Goal: Information Seeking & Learning: Check status

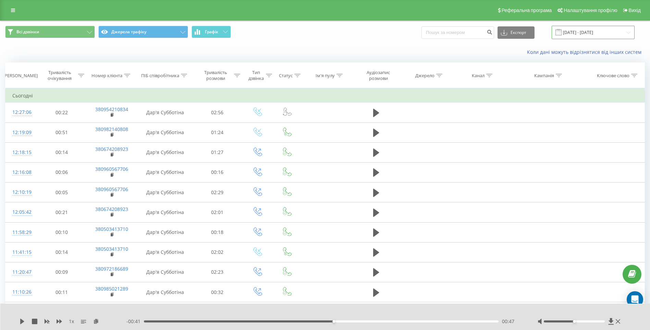
click at [597, 32] on input "[DATE] - [DATE]" at bounding box center [593, 32] width 83 height 13
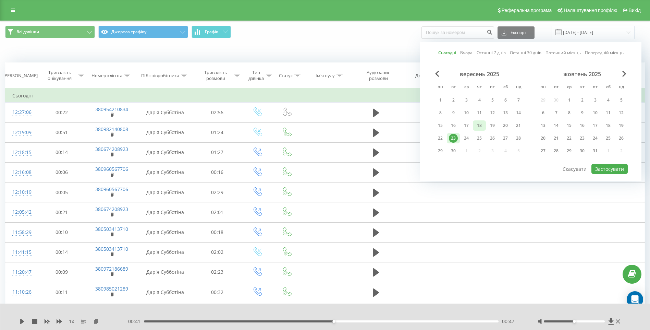
click at [484, 127] on div "18" at bounding box center [479, 125] width 9 height 9
click at [605, 170] on button "Застосувати" at bounding box center [610, 169] width 36 height 10
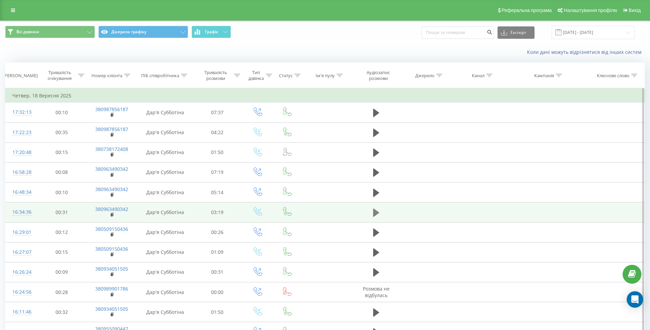
click at [376, 213] on icon at bounding box center [376, 212] width 6 height 8
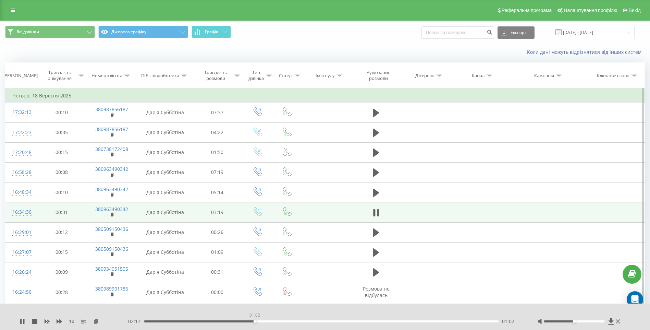
click at [255, 321] on div "01:02" at bounding box center [321, 321] width 355 height 2
click at [416, 322] on div "02:28" at bounding box center [321, 321] width 355 height 2
click at [434, 322] on div "02:35" at bounding box center [321, 321] width 355 height 2
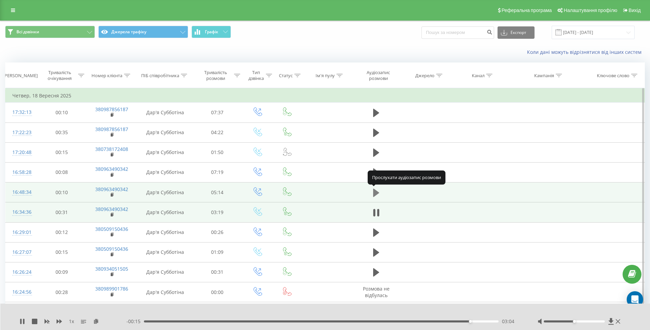
click at [375, 194] on icon at bounding box center [376, 192] width 6 height 8
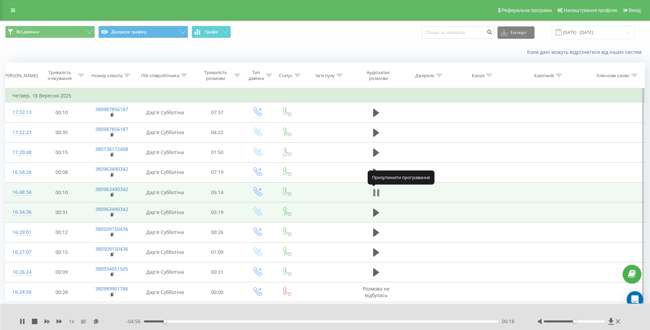
click at [376, 193] on icon at bounding box center [376, 193] width 6 height 10
click at [20, 320] on icon at bounding box center [22, 321] width 5 height 5
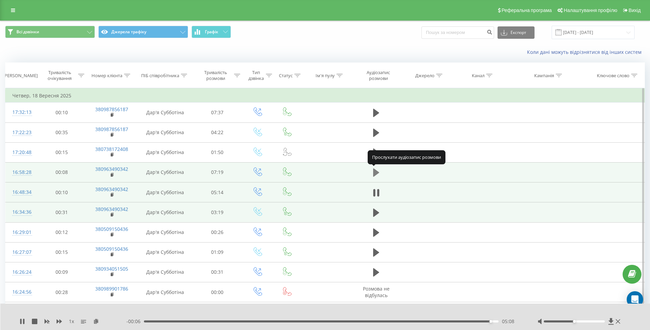
click at [376, 171] on icon at bounding box center [376, 172] width 6 height 8
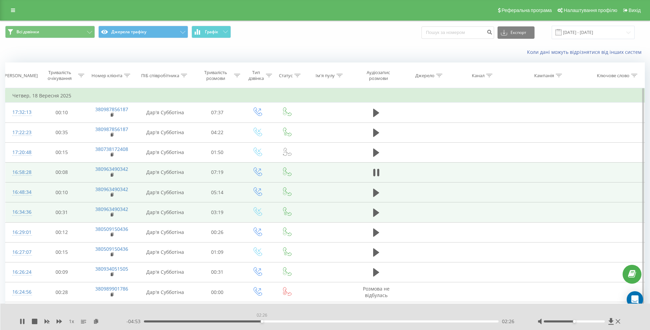
click at [262, 322] on div "02:26" at bounding box center [321, 321] width 355 height 2
click at [619, 323] on icon at bounding box center [618, 321] width 4 height 5
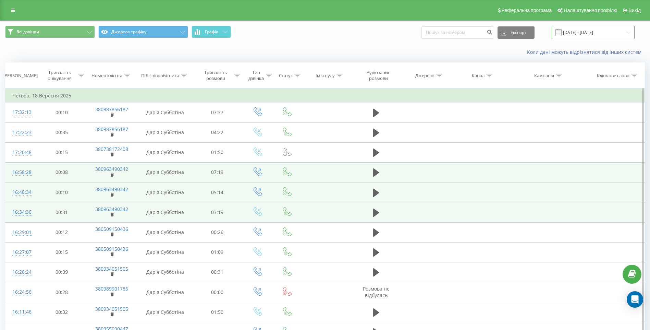
click at [579, 33] on input "18.09.2025 - 18.09.2025" at bounding box center [593, 32] width 83 height 13
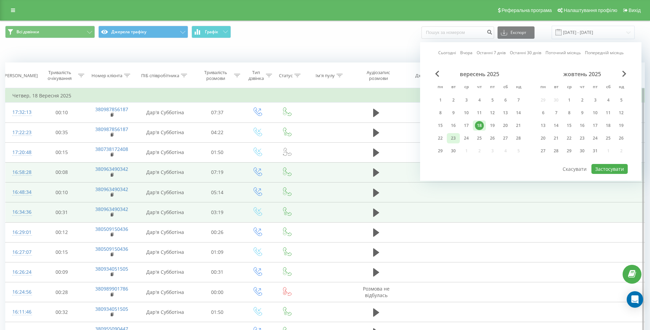
click at [455, 136] on div "23" at bounding box center [453, 138] width 9 height 9
click at [612, 170] on button "Застосувати" at bounding box center [610, 169] width 36 height 10
type input "[DATE] - [DATE]"
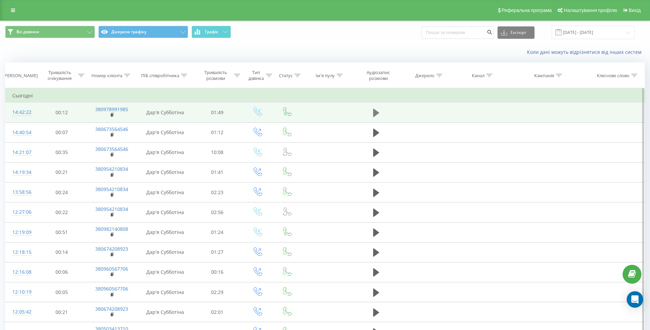
click at [379, 113] on icon at bounding box center [376, 113] width 6 height 8
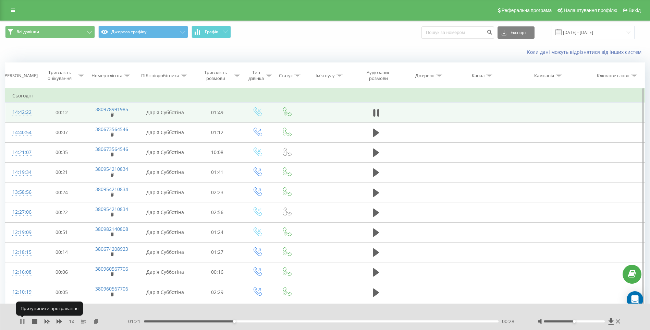
click at [21, 321] on icon at bounding box center [20, 321] width 1 height 5
click at [214, 322] on div "00:21" at bounding box center [321, 321] width 355 height 2
click at [20, 319] on icon at bounding box center [22, 321] width 5 height 5
click at [188, 320] on div "- 01:25 00:24 00:24" at bounding box center [324, 321] width 394 height 7
click at [188, 322] on div "00:13" at bounding box center [321, 321] width 355 height 2
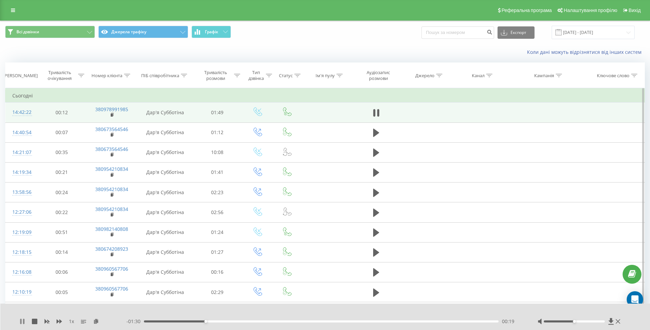
click at [21, 322] on icon at bounding box center [20, 321] width 1 height 5
click at [159, 320] on div "- 01:30 00:19 00:19" at bounding box center [324, 321] width 394 height 7
click at [159, 321] on div "00:04" at bounding box center [321, 321] width 355 height 2
click at [23, 321] on icon at bounding box center [22, 321] width 4 height 5
click at [25, 322] on icon at bounding box center [22, 321] width 5 height 5
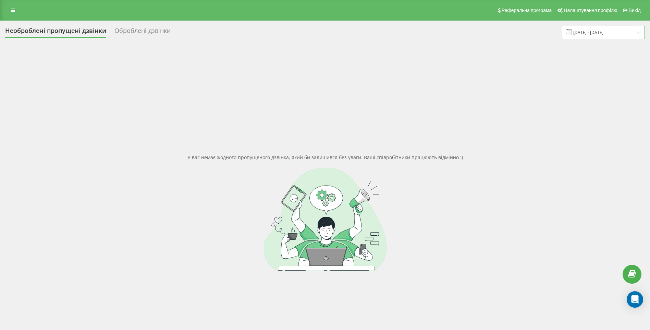
click at [614, 33] on input "[DATE] - [DATE]" at bounding box center [603, 32] width 83 height 13
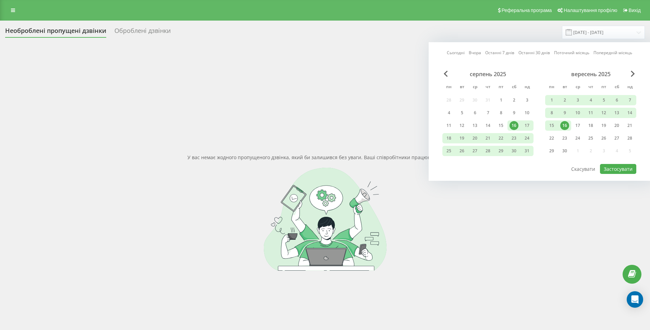
click at [480, 25] on div "Необроблені пропущені дзвінки Оброблені дзвінки 16.08.2025 - 16.09.2025 Сьогодн…" at bounding box center [325, 202] width 650 height 362
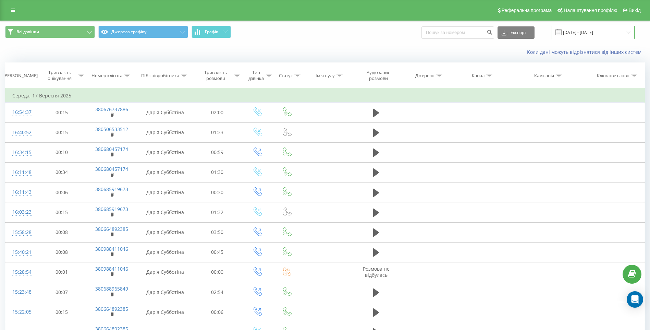
click at [579, 33] on input "17.09.2025 - 17.09.2025" at bounding box center [593, 32] width 83 height 13
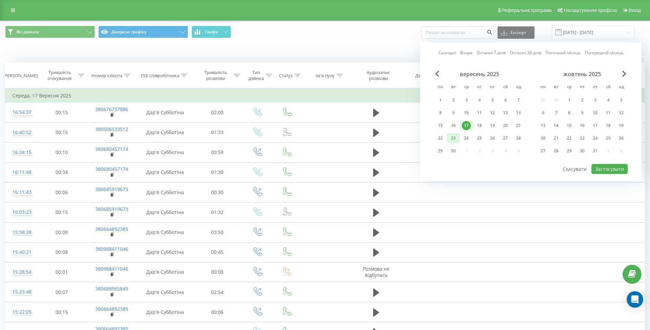
click at [455, 139] on div "23" at bounding box center [453, 138] width 9 height 9
click at [607, 169] on button "Застосувати" at bounding box center [610, 169] width 36 height 10
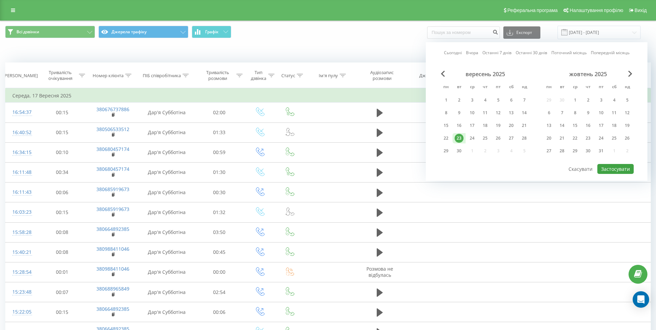
type input "23.09.2025 - 23.09.2025"
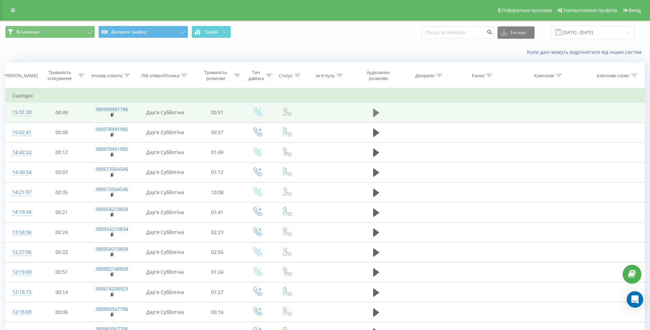
click at [379, 110] on icon at bounding box center [376, 113] width 6 height 10
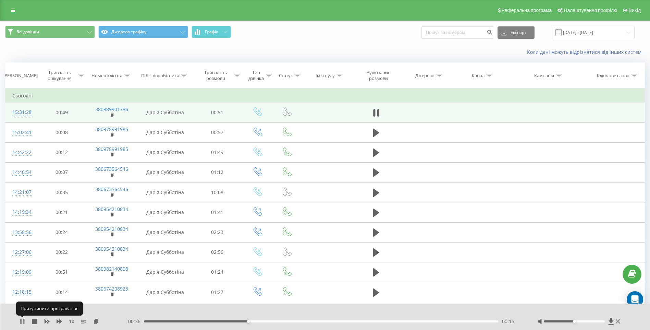
click at [23, 321] on icon at bounding box center [23, 321] width 1 height 5
click at [23, 321] on icon at bounding box center [22, 321] width 4 height 5
click at [23, 321] on icon at bounding box center [23, 321] width 1 height 5
click at [23, 321] on icon at bounding box center [22, 321] width 4 height 5
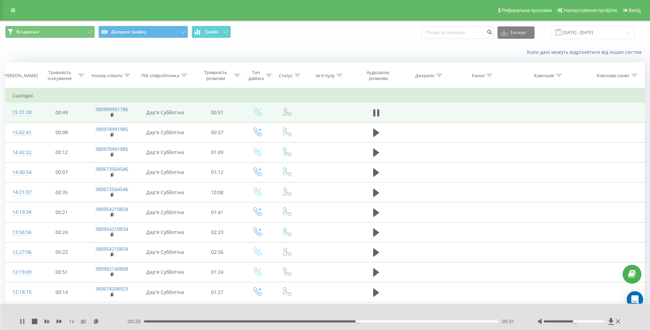
click at [22, 321] on icon at bounding box center [20, 321] width 1 height 5
click at [23, 322] on icon at bounding box center [22, 321] width 4 height 5
click at [23, 322] on icon at bounding box center [22, 321] width 5 height 5
click at [620, 322] on icon at bounding box center [618, 321] width 4 height 4
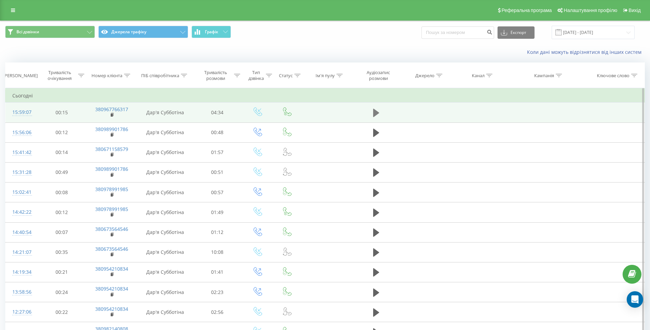
click at [374, 117] on icon at bounding box center [376, 113] width 6 height 10
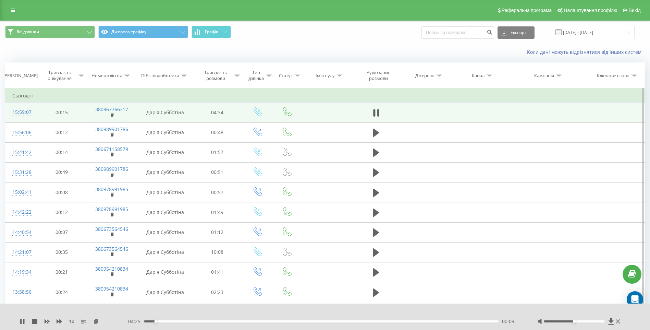
click at [173, 322] on div "00:09" at bounding box center [321, 321] width 355 height 2
click at [185, 321] on div "00:24" at bounding box center [321, 321] width 355 height 2
click at [199, 321] on div "00:33" at bounding box center [321, 321] width 355 height 2
click at [212, 321] on div "00:44" at bounding box center [321, 321] width 355 height 2
click at [224, 322] on div "00:54" at bounding box center [321, 321] width 355 height 2
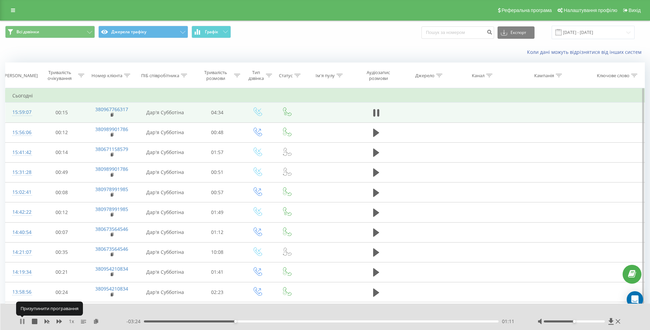
click at [23, 323] on icon at bounding box center [22, 321] width 5 height 5
